Goal: Information Seeking & Learning: Learn about a topic

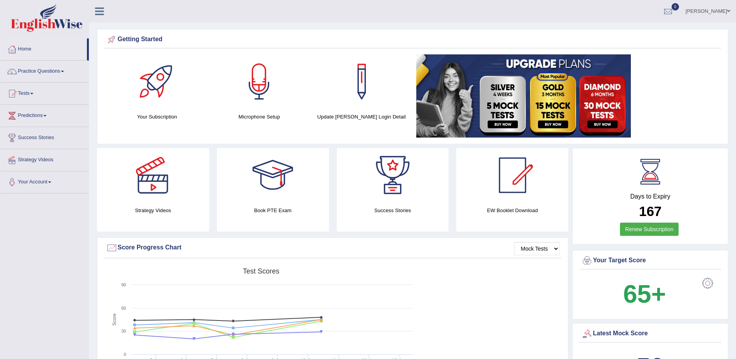
click at [61, 72] on link "Practice Questions" at bounding box center [44, 70] width 88 height 19
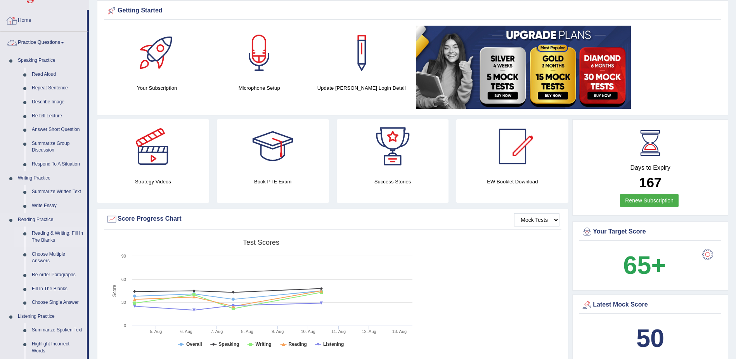
scroll to position [272, 0]
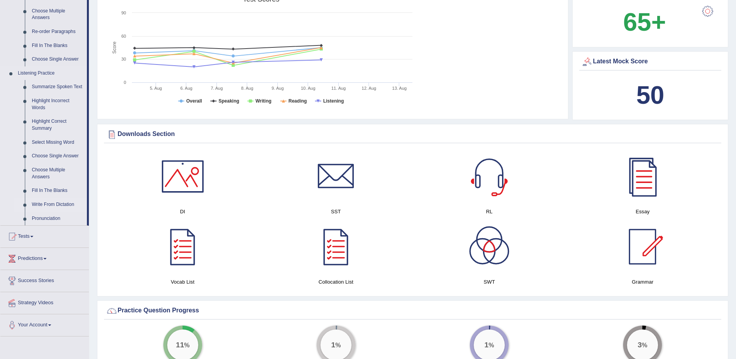
click at [61, 202] on link "Write From Dictation" at bounding box center [57, 205] width 59 height 14
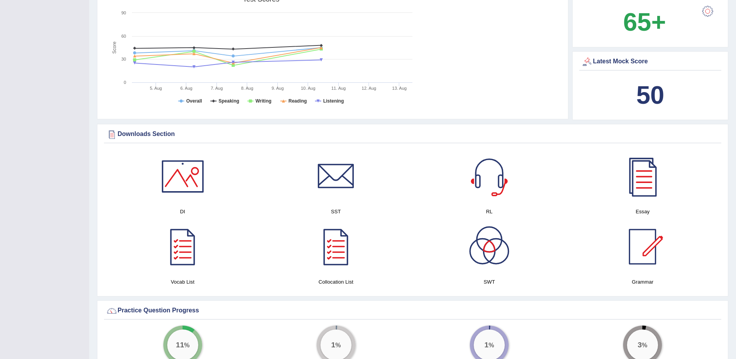
scroll to position [114, 0]
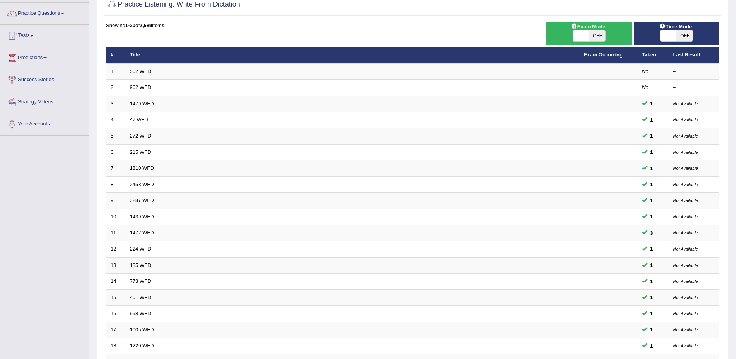
scroll to position [155, 0]
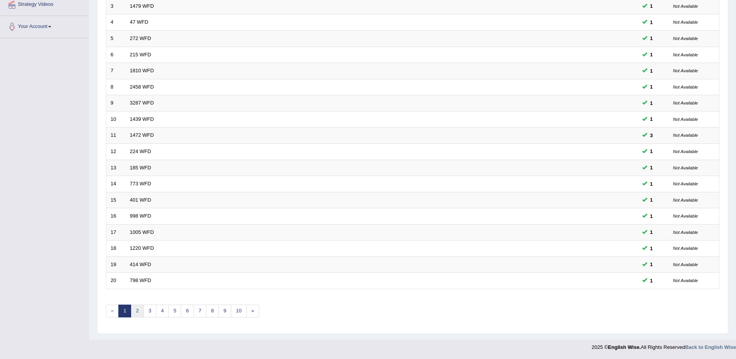
click at [137, 312] on link "2" at bounding box center [137, 310] width 13 height 13
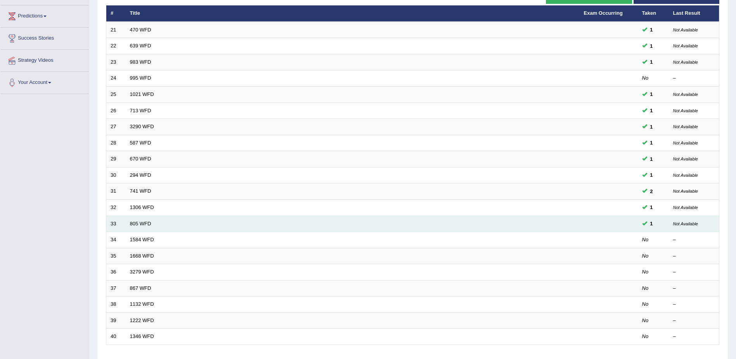
scroll to position [155, 0]
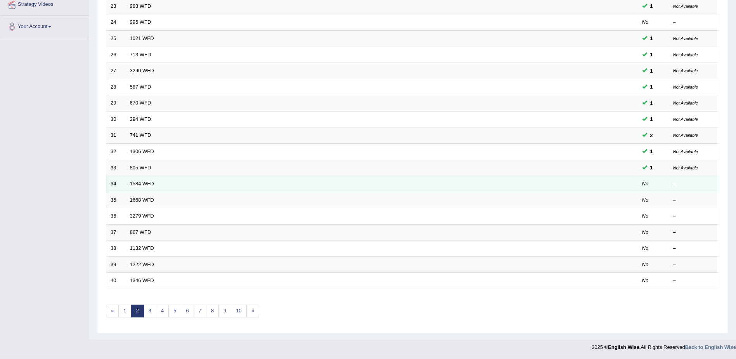
click at [137, 186] on link "1584 WFD" at bounding box center [142, 183] width 24 height 6
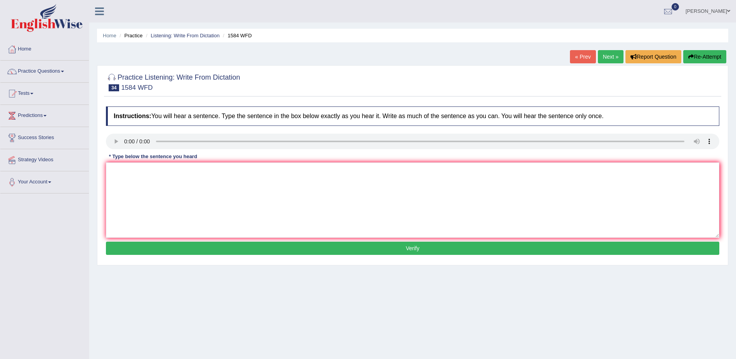
click at [610, 57] on link "Next »" at bounding box center [611, 56] width 26 height 13
click at [604, 55] on link "Next »" at bounding box center [611, 56] width 26 height 13
click at [605, 56] on link "Next »" at bounding box center [611, 56] width 26 height 13
click at [607, 56] on link "Next »" at bounding box center [611, 56] width 26 height 13
click at [605, 55] on link "Next »" at bounding box center [611, 56] width 26 height 13
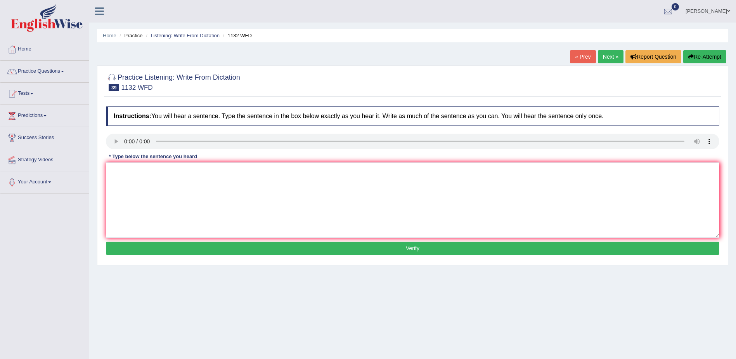
click at [603, 55] on link "Next »" at bounding box center [611, 56] width 26 height 13
click at [604, 58] on link "Next »" at bounding box center [611, 56] width 26 height 13
click at [606, 57] on link "Next »" at bounding box center [611, 56] width 26 height 13
click at [602, 56] on link "Next »" at bounding box center [611, 56] width 26 height 13
click at [63, 71] on span at bounding box center [62, 72] width 3 height 2
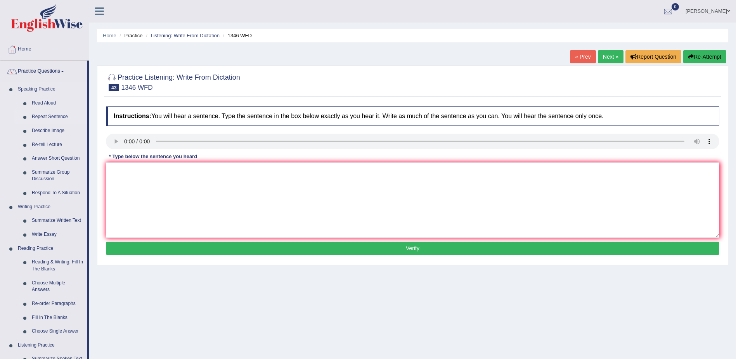
click at [45, 115] on link "Repeat Sentence" at bounding box center [57, 117] width 59 height 14
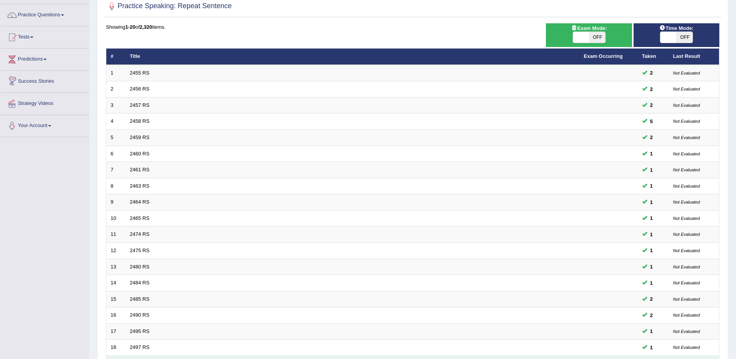
scroll to position [155, 0]
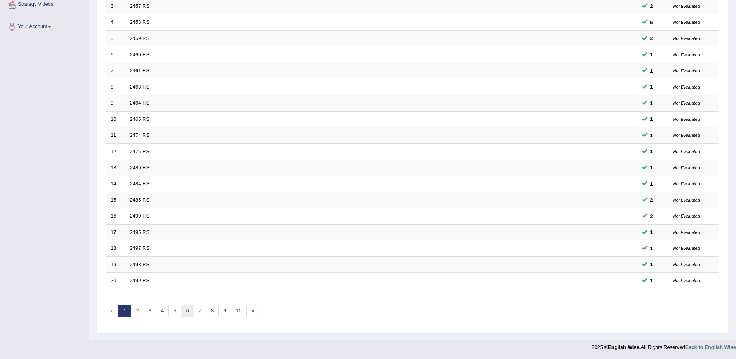
click at [188, 314] on link "6" at bounding box center [187, 310] width 13 height 13
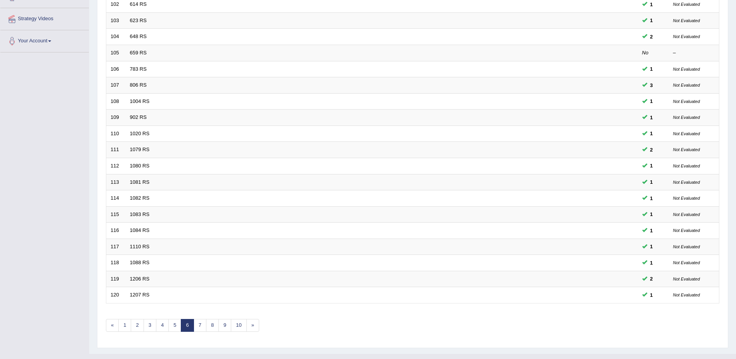
scroll to position [155, 0]
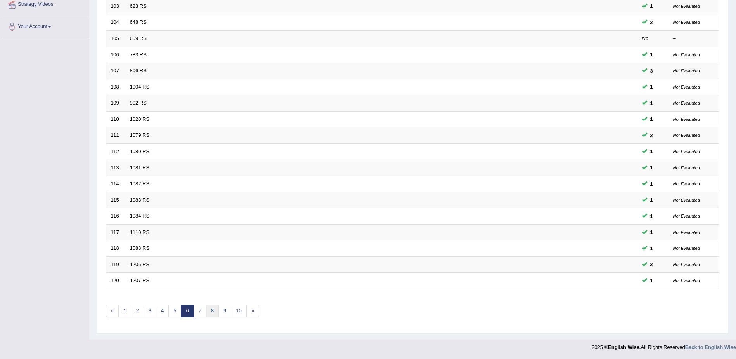
click at [212, 314] on link "8" at bounding box center [212, 310] width 13 height 13
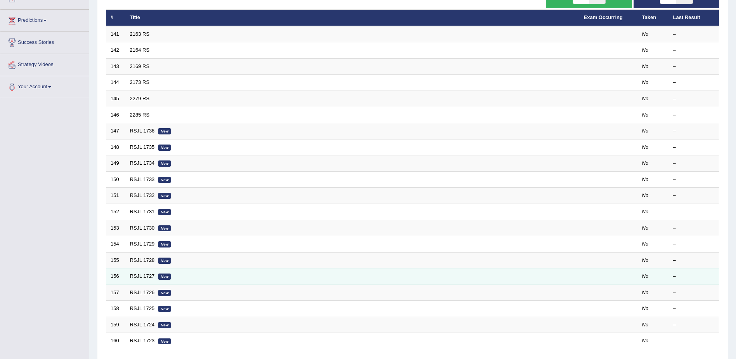
scroll to position [155, 0]
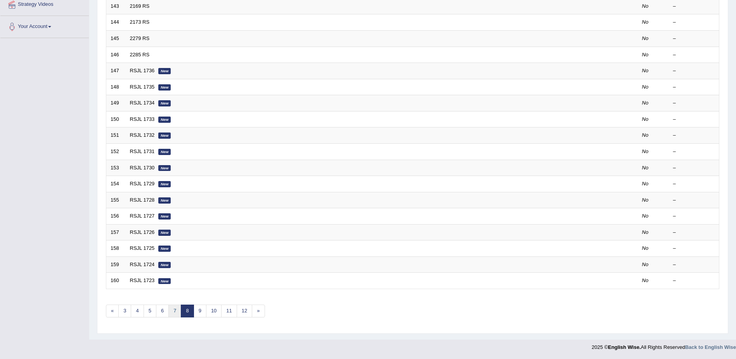
click at [172, 308] on link "7" at bounding box center [174, 310] width 13 height 13
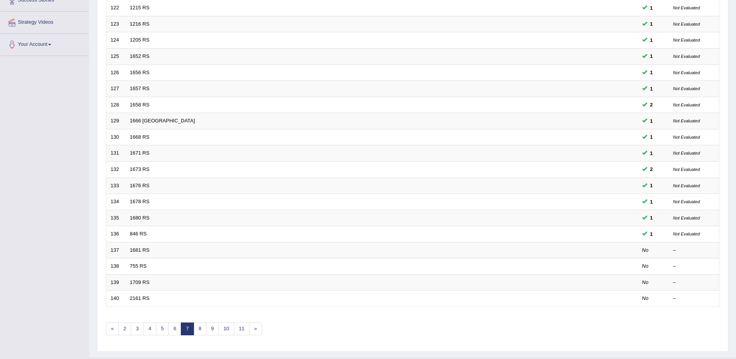
scroll to position [155, 0]
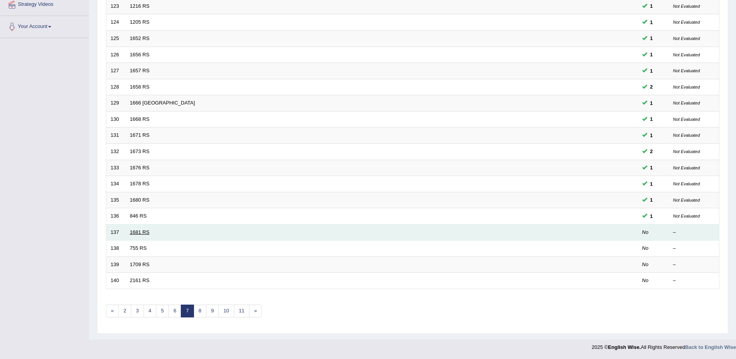
click at [135, 231] on link "1681 RS" at bounding box center [140, 232] width 20 height 6
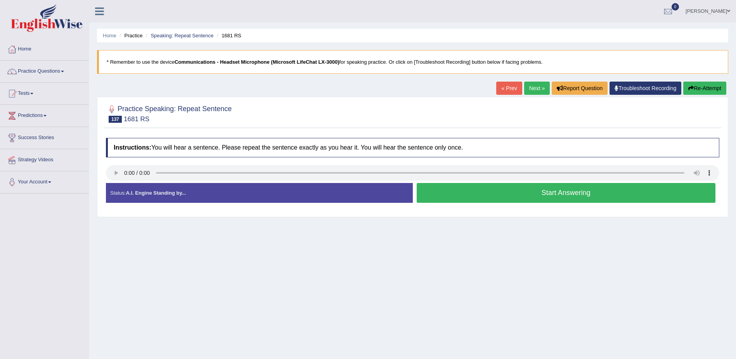
click at [548, 195] on button "Start Answering" at bounding box center [566, 193] width 299 height 20
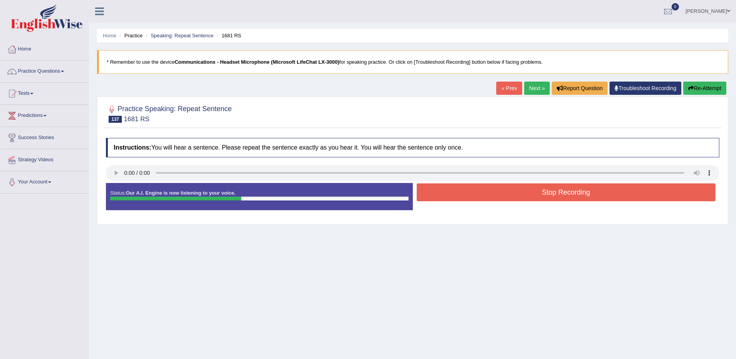
click at [545, 188] on button "Stop Recording" at bounding box center [566, 192] width 299 height 18
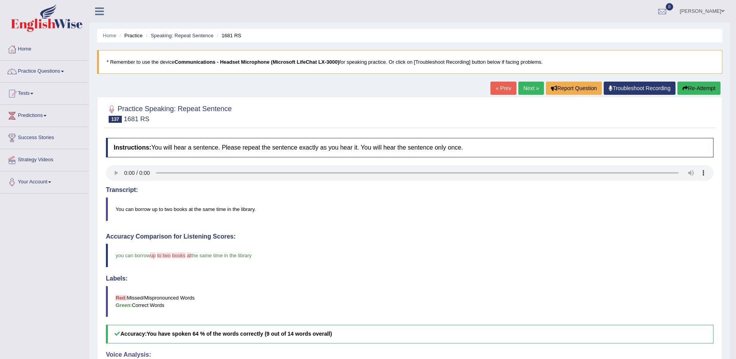
click at [529, 88] on link "Next »" at bounding box center [531, 87] width 26 height 13
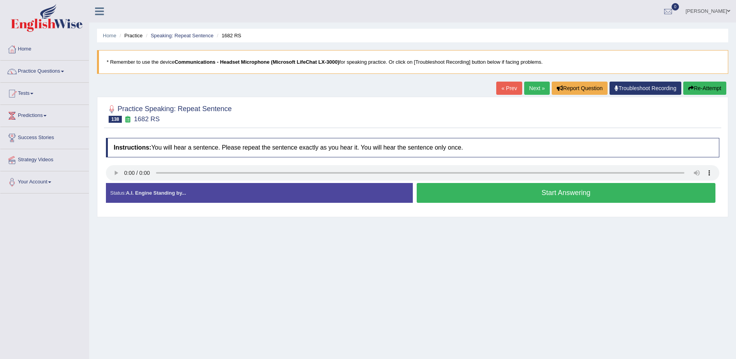
click at [561, 193] on button "Start Answering" at bounding box center [566, 193] width 299 height 20
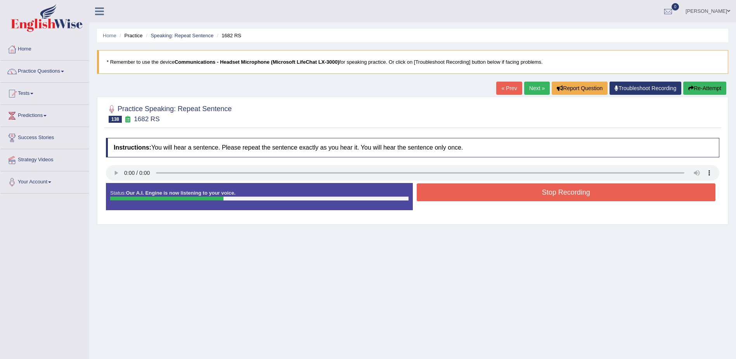
click at [561, 193] on button "Stop Recording" at bounding box center [566, 192] width 299 height 18
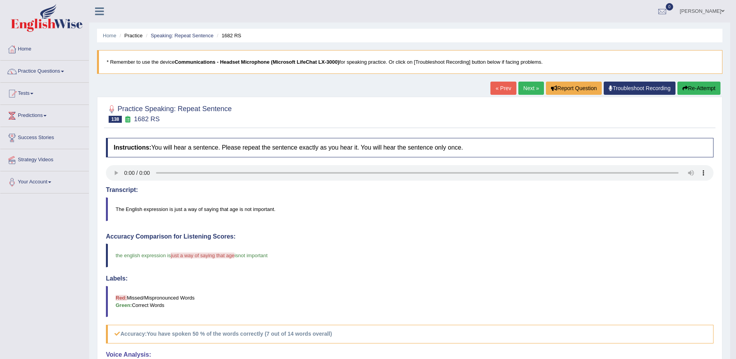
click at [526, 85] on link "Next »" at bounding box center [531, 87] width 26 height 13
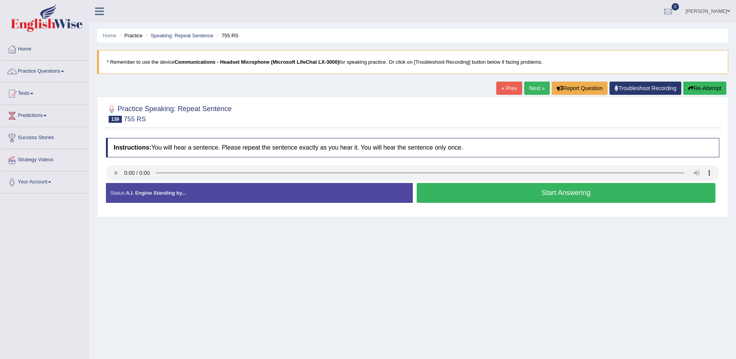
click at [575, 192] on button "Start Answering" at bounding box center [566, 193] width 299 height 20
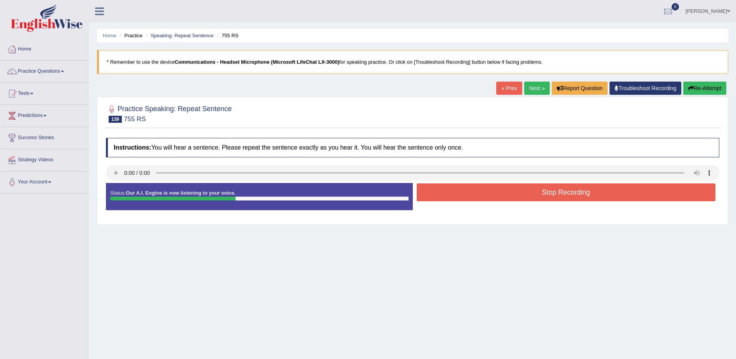
click at [575, 192] on button "Stop Recording" at bounding box center [566, 192] width 299 height 18
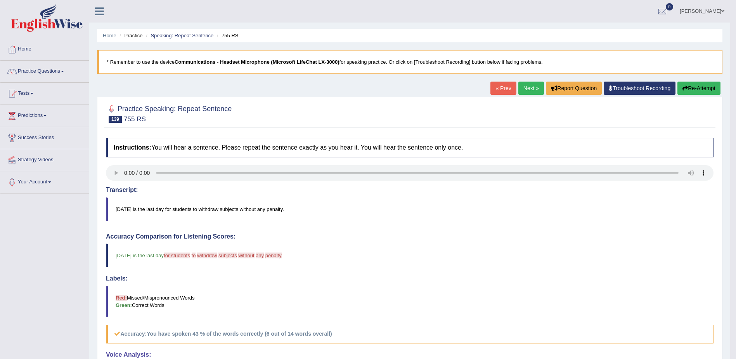
click at [531, 87] on link "Next »" at bounding box center [531, 87] width 26 height 13
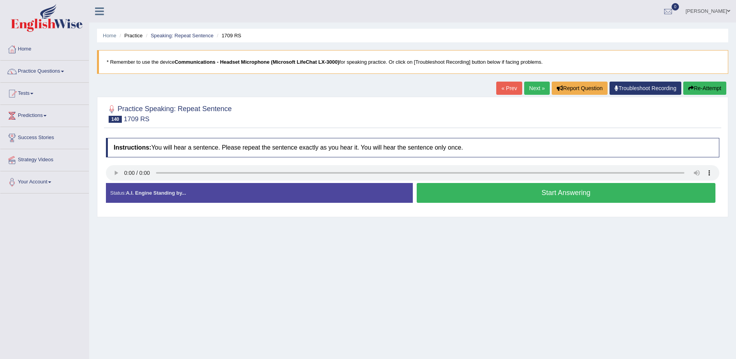
click at [554, 190] on button "Start Answering" at bounding box center [566, 193] width 299 height 20
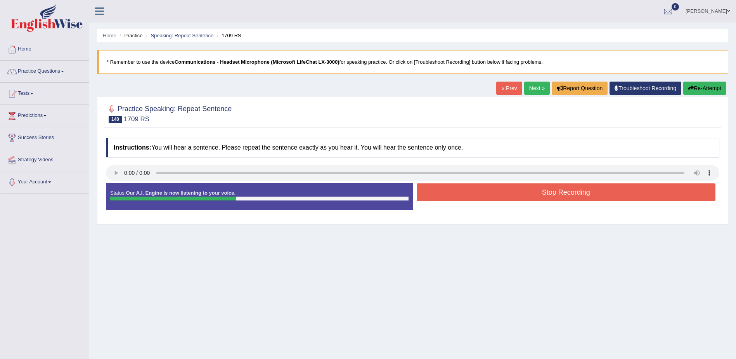
click at [554, 190] on button "Stop Recording" at bounding box center [566, 192] width 299 height 18
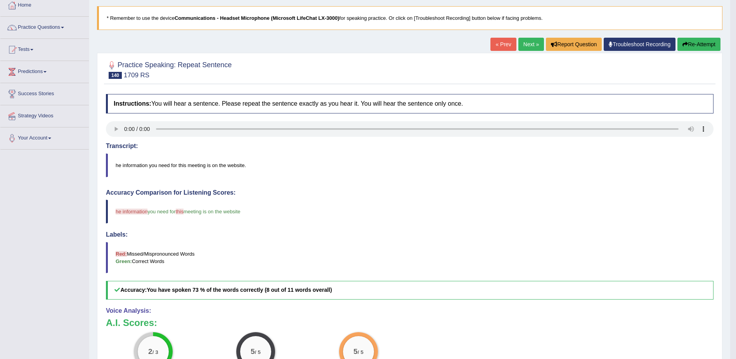
scroll to position [39, 0]
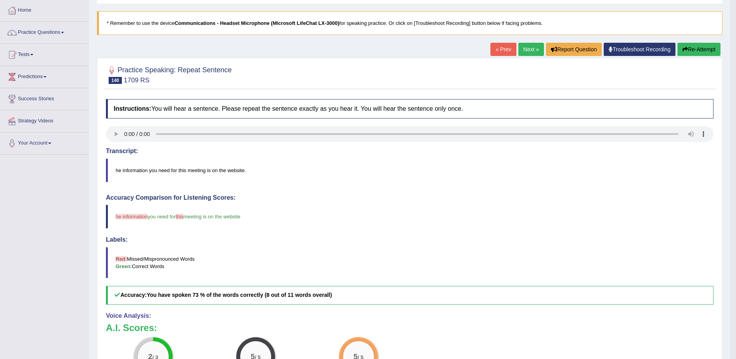
click at [527, 48] on link "Next »" at bounding box center [531, 49] width 26 height 13
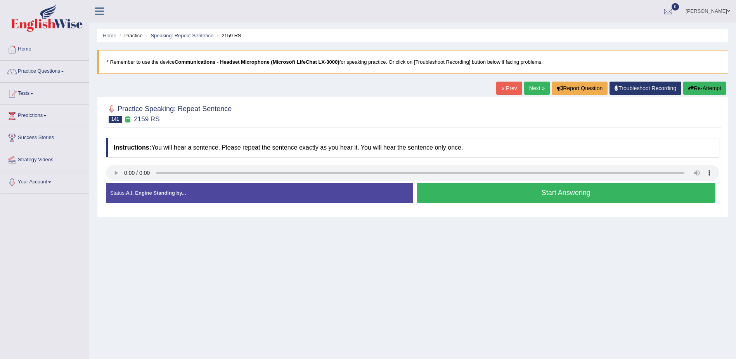
click at [574, 195] on button "Start Answering" at bounding box center [566, 193] width 299 height 20
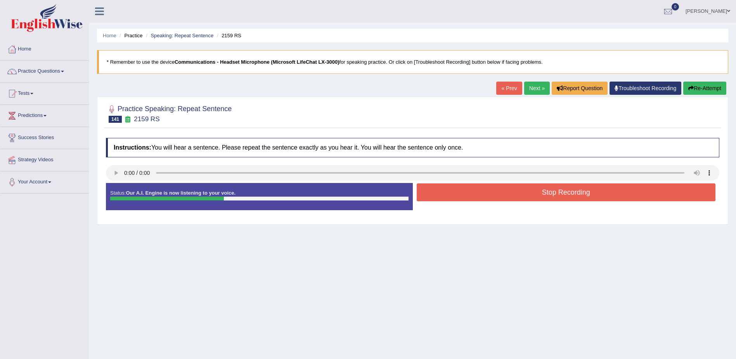
click at [573, 192] on button "Stop Recording" at bounding box center [566, 192] width 299 height 18
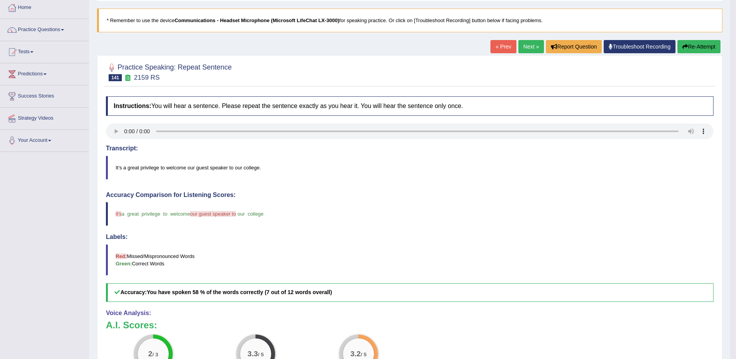
scroll to position [39, 0]
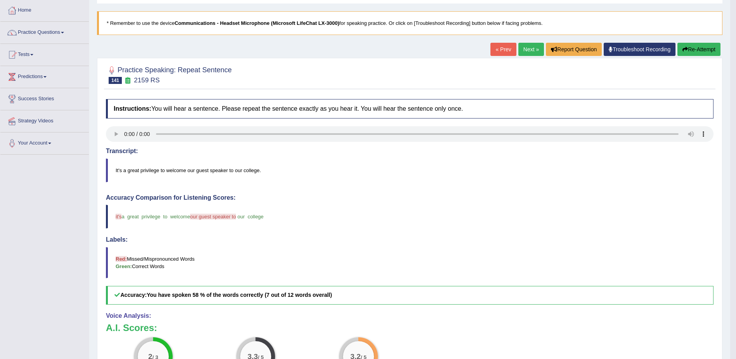
click at [529, 50] on link "Next »" at bounding box center [531, 49] width 26 height 13
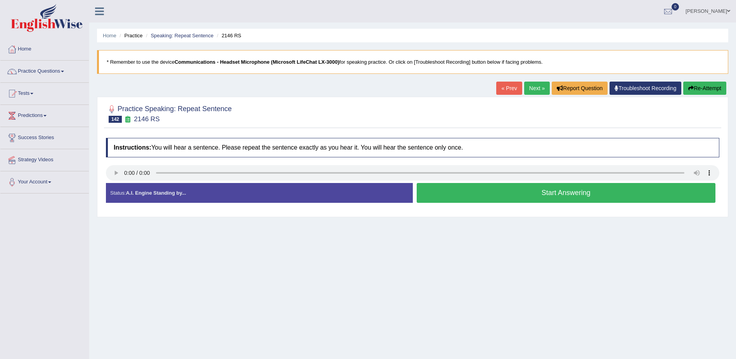
click at [594, 190] on button "Start Answering" at bounding box center [566, 193] width 299 height 20
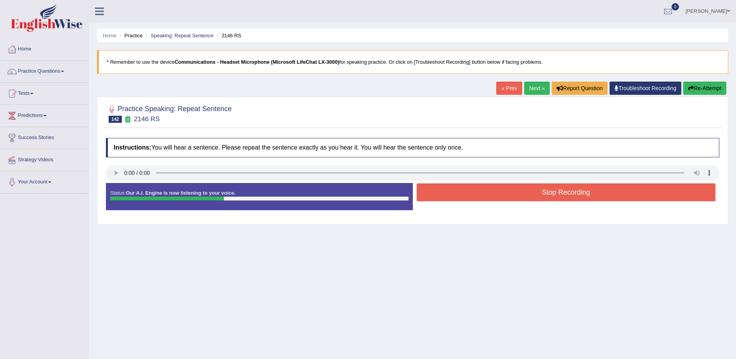
click at [594, 189] on button "Stop Recording" at bounding box center [566, 192] width 299 height 18
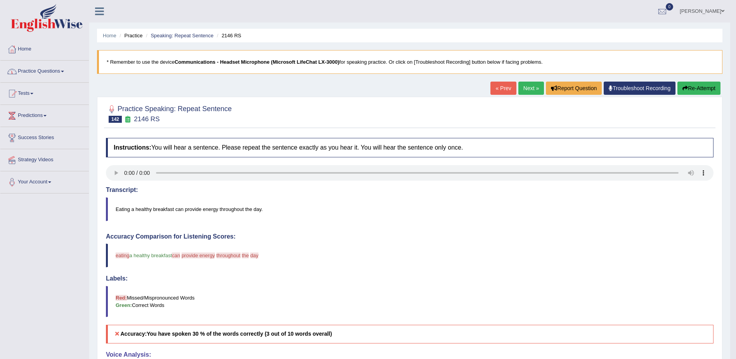
click at [21, 47] on link "Home" at bounding box center [44, 47] width 88 height 19
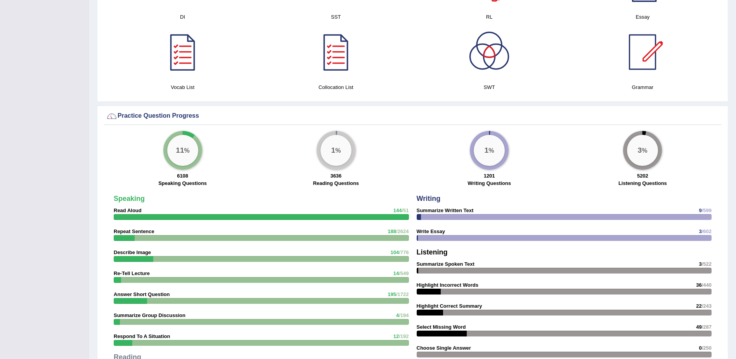
scroll to position [466, 0]
